Goal: Obtain resource: Download file/media

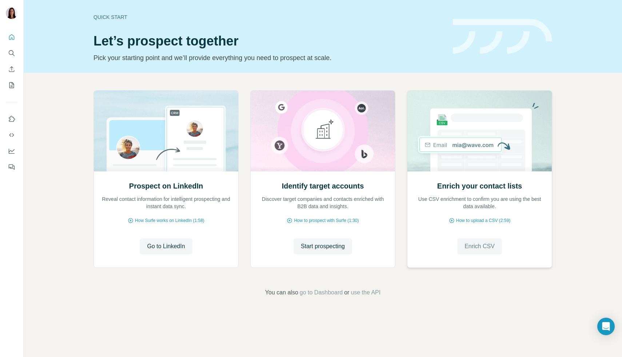
click at [465, 251] on button "Enrich CSV" at bounding box center [480, 246] width 45 height 16
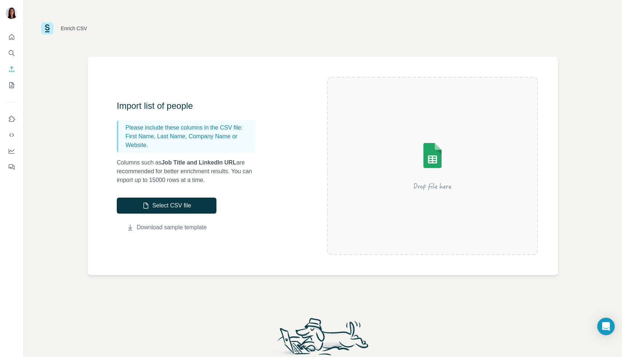
click at [199, 230] on link "Download sample template" at bounding box center [172, 227] width 70 height 9
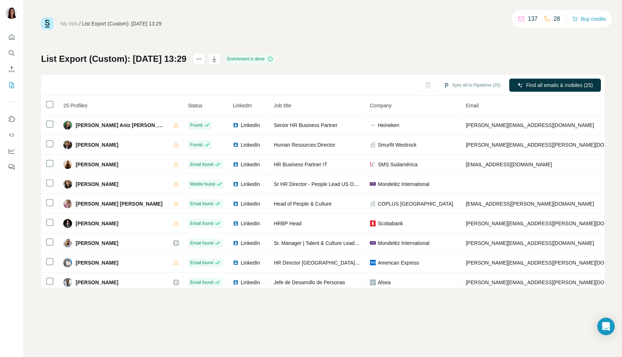
click at [577, 55] on div "List Export (Custom): 10/08/2025 13:29 Enrichment is done Sync all to Pipedrive…" at bounding box center [323, 170] width 564 height 235
click at [218, 57] on icon "button" at bounding box center [214, 58] width 7 height 7
click at [12, 38] on icon "Quick start" at bounding box center [11, 36] width 5 height 5
click at [12, 36] on icon "Quick start" at bounding box center [11, 36] width 7 height 7
